Goal: Register for event/course

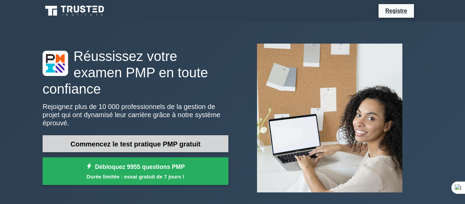
click at [159, 140] on font "Commencez le test pratique PMP gratuit" at bounding box center [135, 143] width 130 height 7
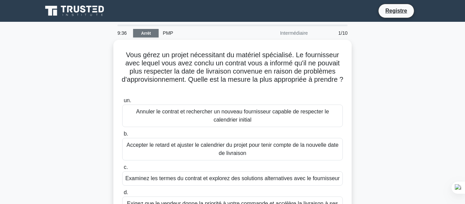
click at [151, 31] on font "Arrêt" at bounding box center [146, 33] width 10 height 5
